Goal: Information Seeking & Learning: Learn about a topic

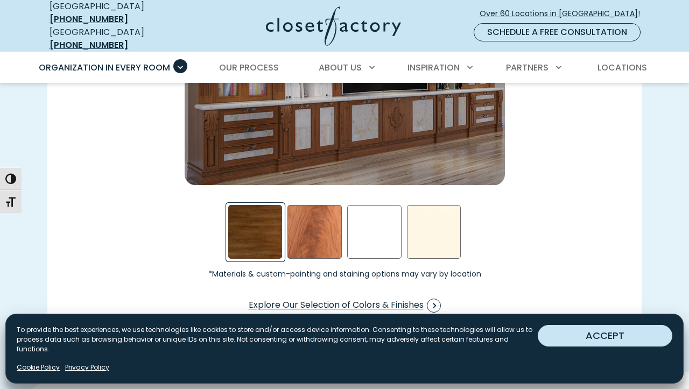
click at [554, 336] on button "ACCEPT" at bounding box center [605, 336] width 135 height 22
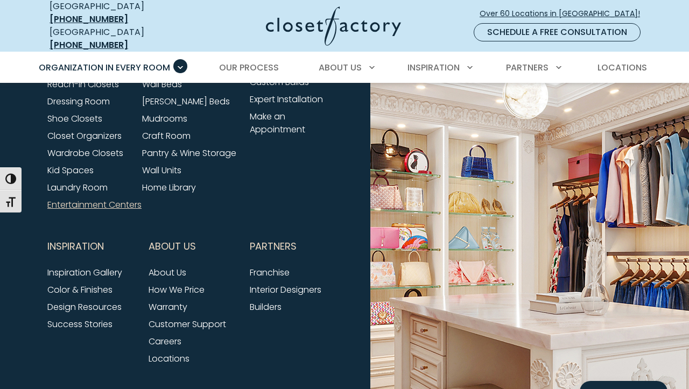
scroll to position [3465, 0]
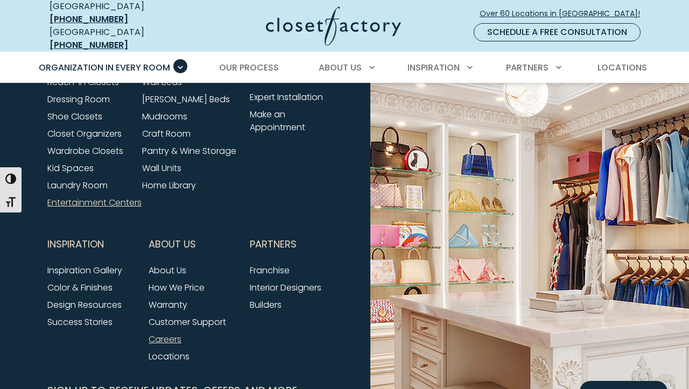
click at [175, 333] on link "Careers" at bounding box center [165, 339] width 33 height 12
click at [164, 333] on link "Careers" at bounding box center [165, 339] width 33 height 12
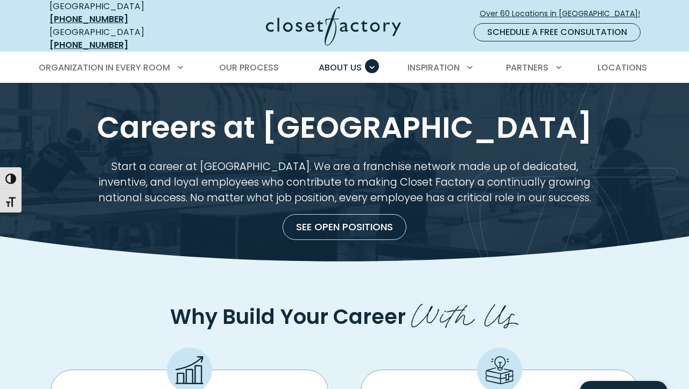
click at [346, 216] on link "See Open Positions" at bounding box center [345, 227] width 124 height 26
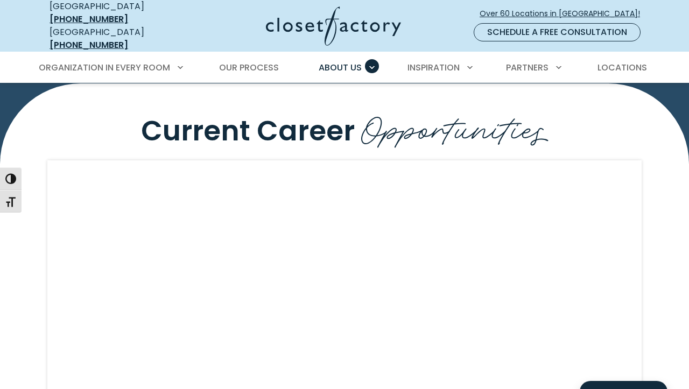
scroll to position [967, 0]
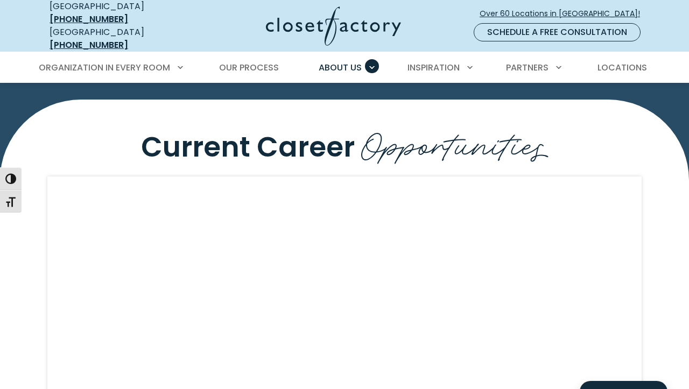
scroll to position [967, 0]
